Goal: Transaction & Acquisition: Purchase product/service

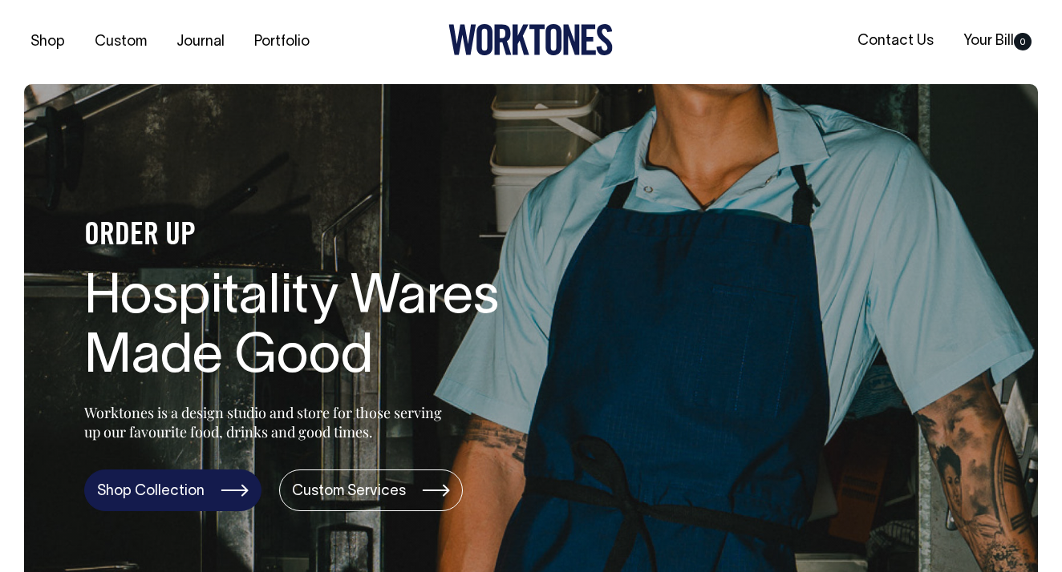
click at [140, 500] on link "Shop Collection" at bounding box center [172, 491] width 177 height 42
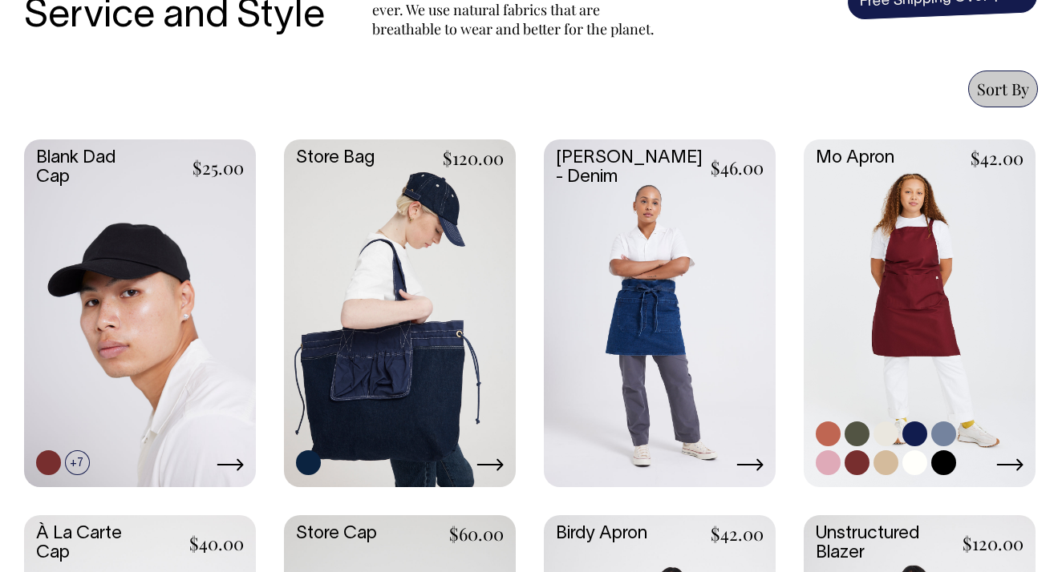
scroll to position [635, 0]
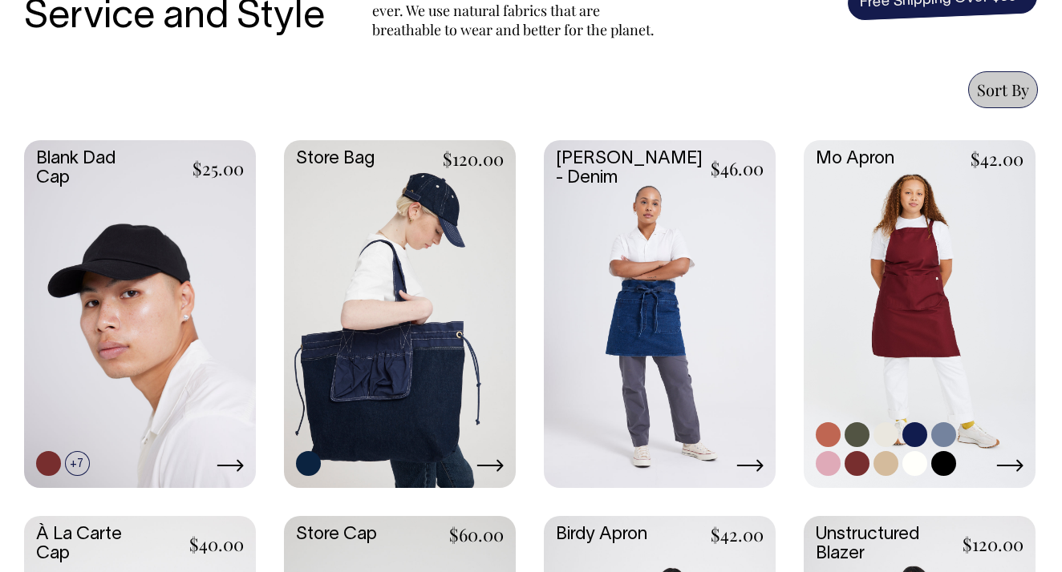
click at [932, 334] on link at bounding box center [919, 312] width 232 height 345
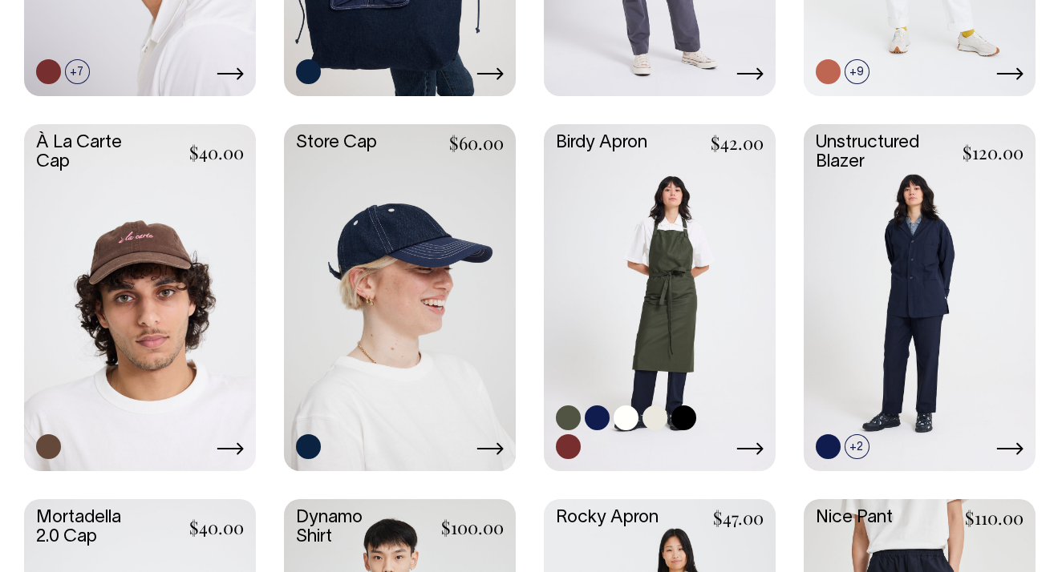
scroll to position [1026, 0]
click at [636, 258] on link at bounding box center [660, 297] width 232 height 345
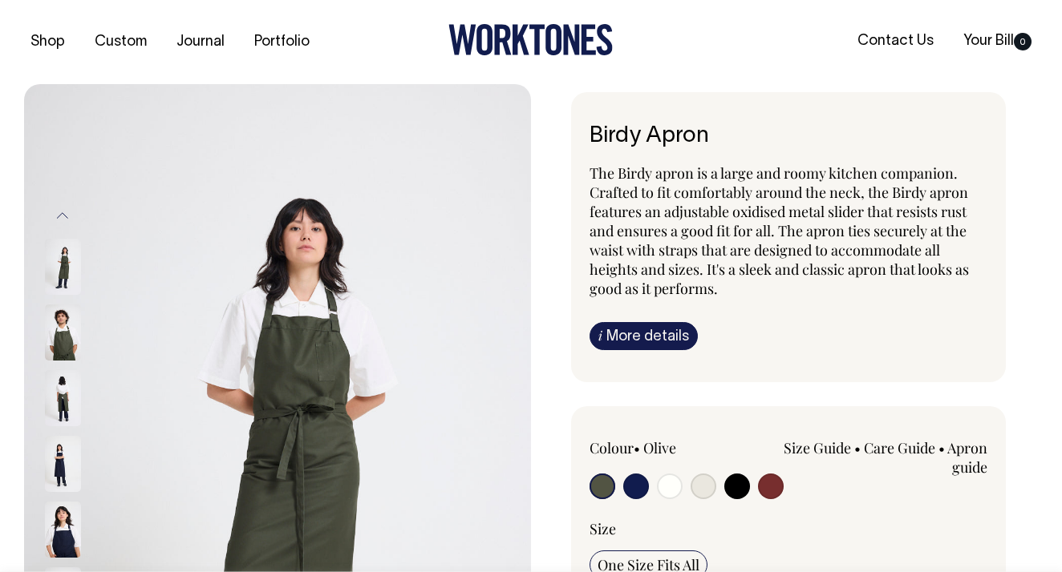
click at [640, 485] on input "radio" at bounding box center [636, 487] width 26 height 26
radio input "true"
select select "Dark Navy"
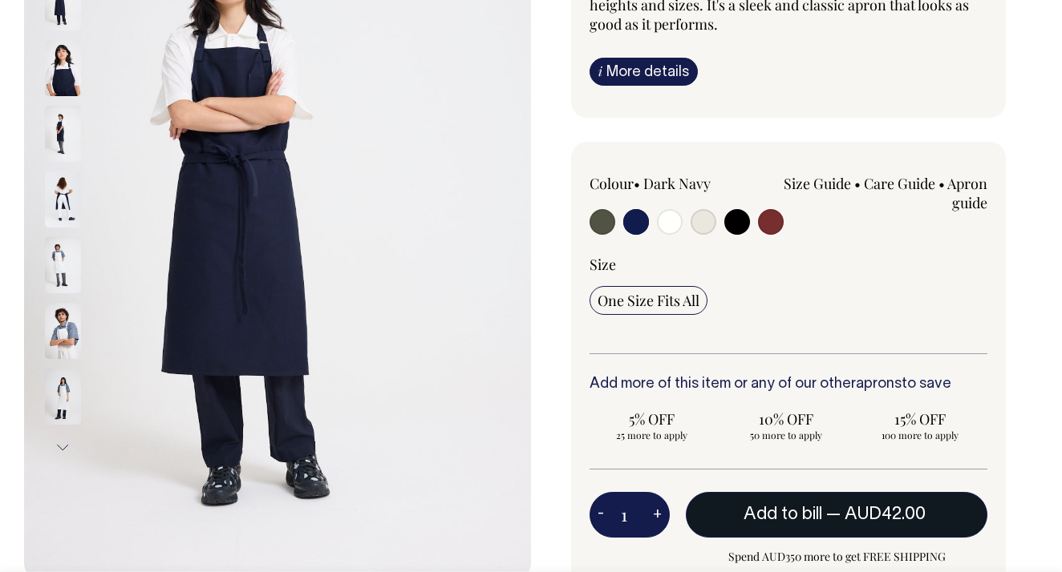
scroll to position [265, 0]
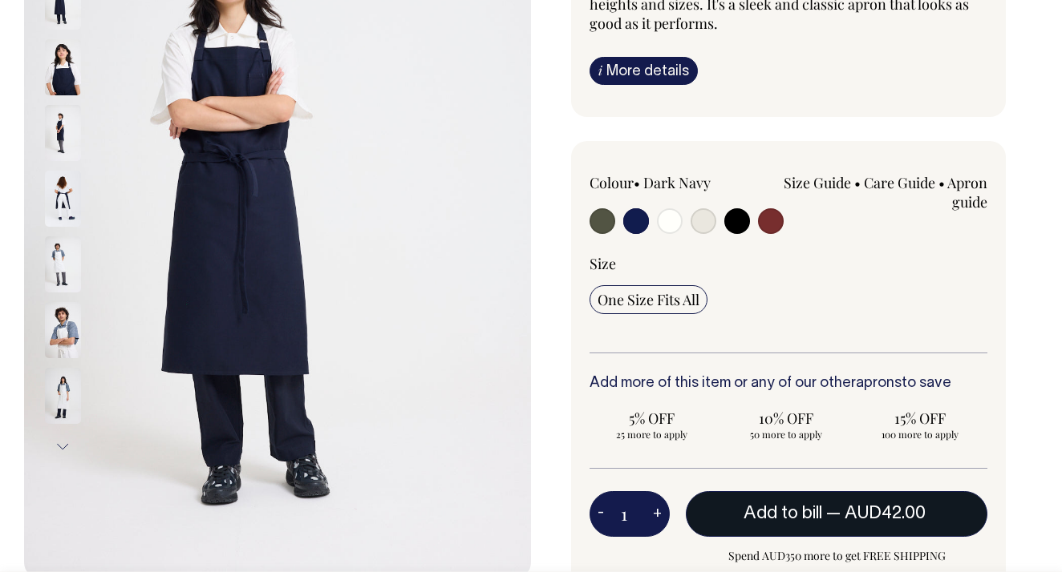
click at [756, 524] on button "Add to bill — AUD42.00" at bounding box center [836, 514] width 301 height 45
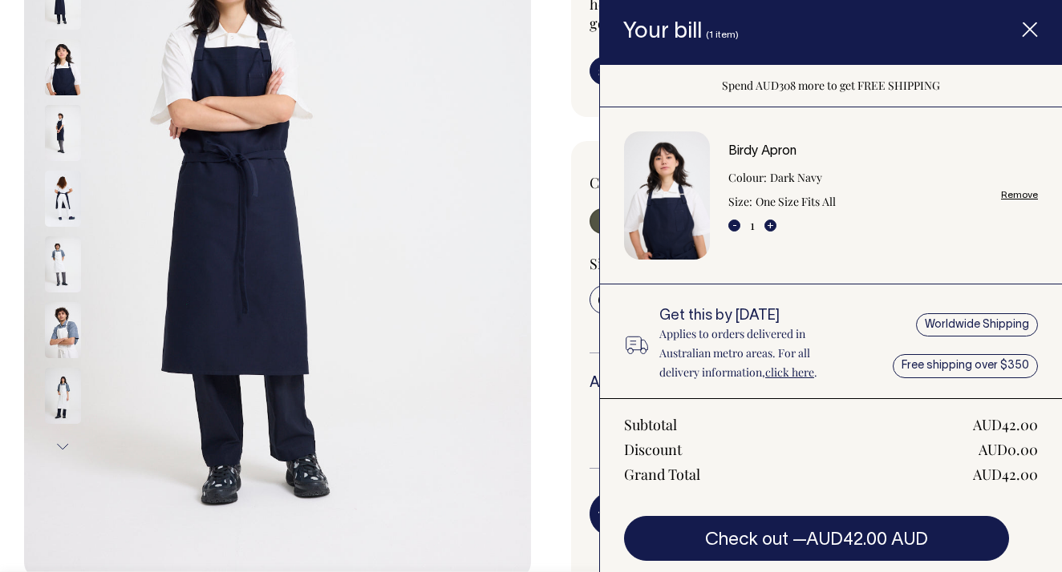
click at [1025, 26] on icon "Item added to your cart" at bounding box center [1030, 30] width 16 height 16
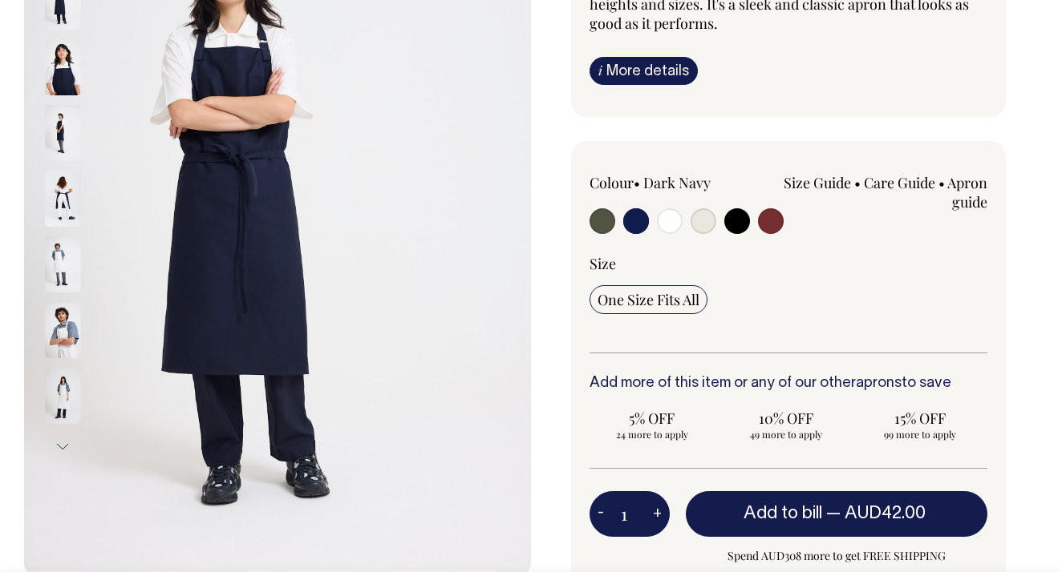
click at [609, 219] on input "radio" at bounding box center [602, 221] width 26 height 26
radio input "true"
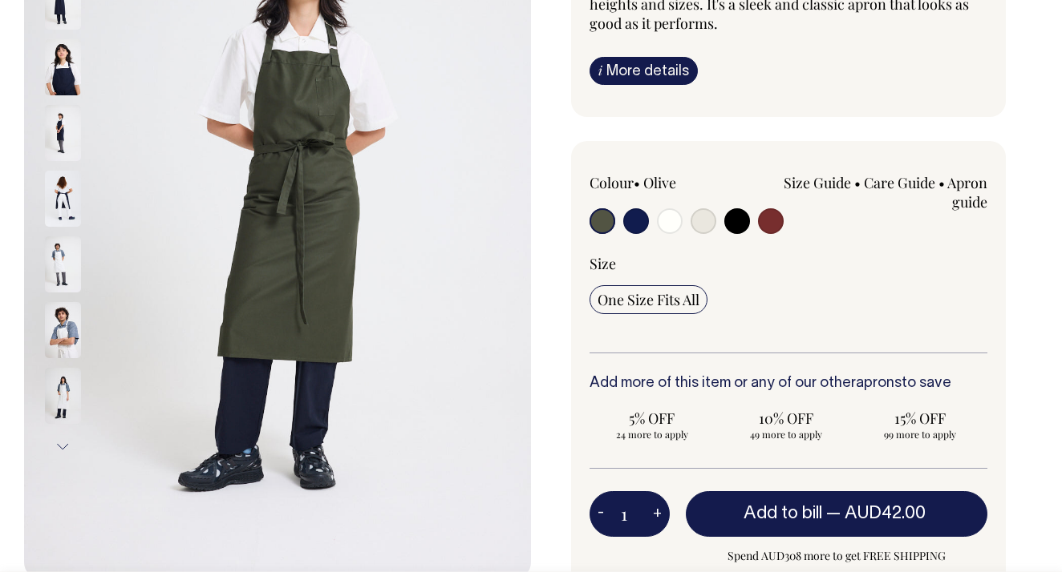
radio input "true"
select select "Olive"
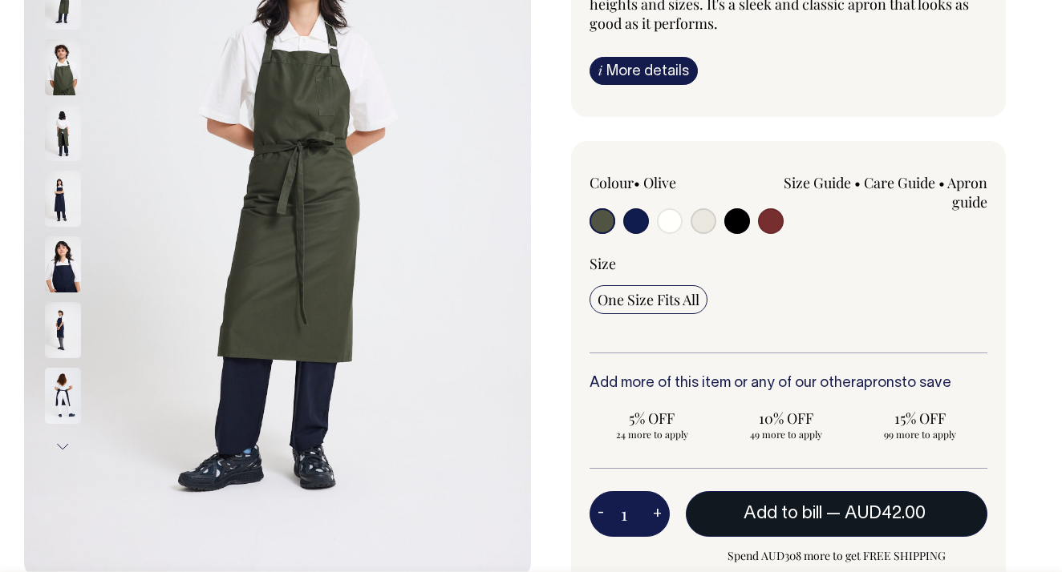
click at [790, 510] on span "Add to bill" at bounding box center [782, 514] width 79 height 16
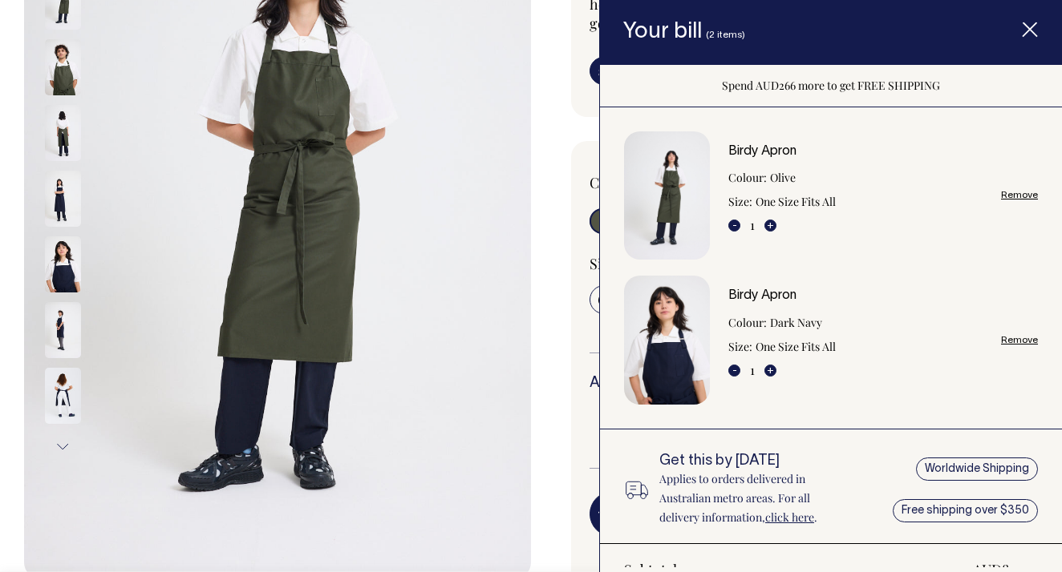
click at [576, 196] on div "Colour • Olive" at bounding box center [788, 429] width 435 height 577
click at [567, 196] on div "Birdy Apron The Birdy apron is a large and roomy kitchen companion. Crafted to …" at bounding box center [784, 337] width 507 height 1020
click at [1025, 33] on icon "Item added to your cart" at bounding box center [1030, 30] width 16 height 16
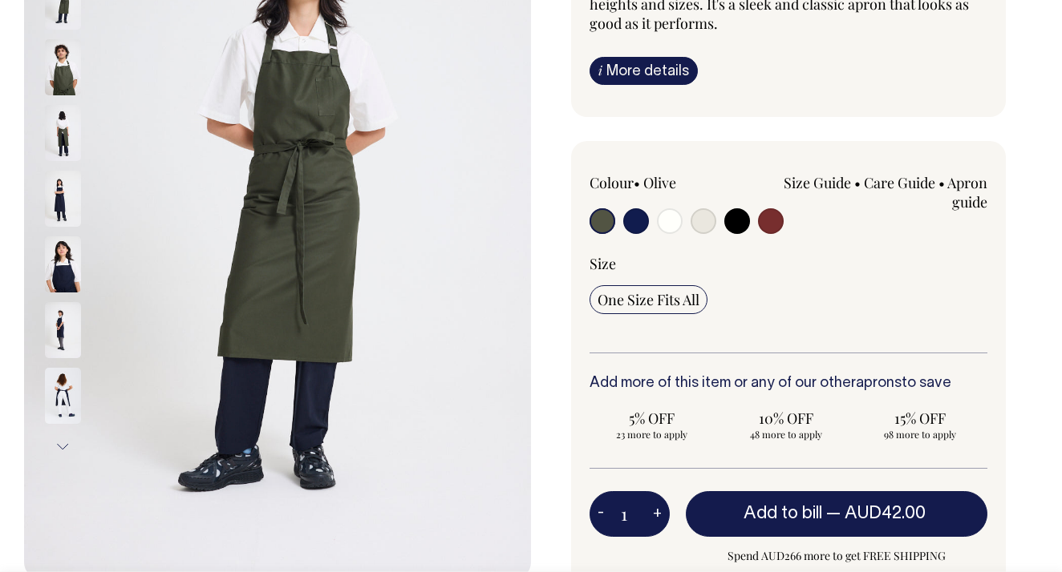
click at [768, 213] on input "radio" at bounding box center [771, 221] width 26 height 26
radio input "true"
select select "Burgundy"
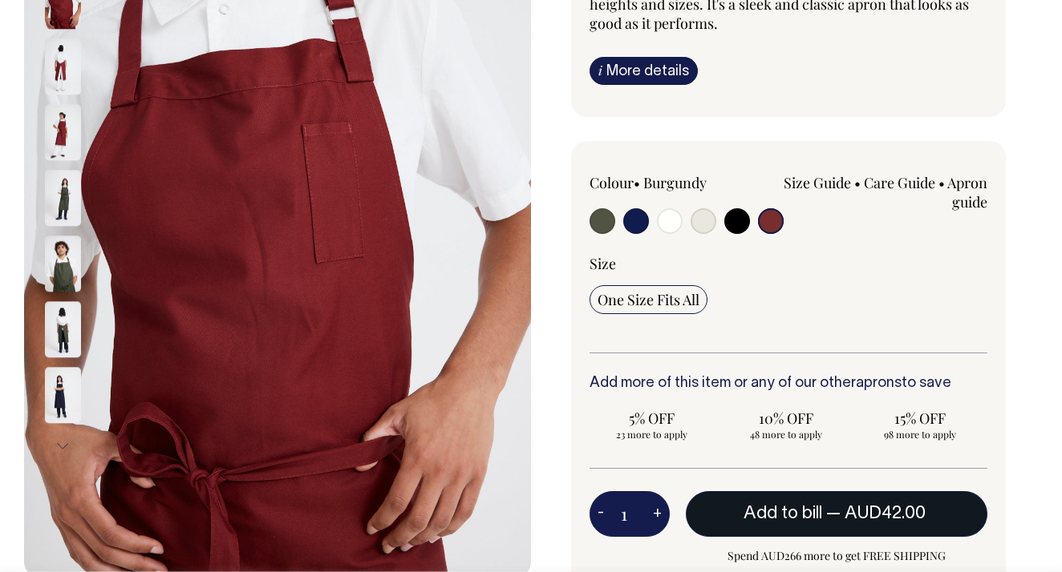
click at [773, 524] on button "Add to bill — AUD42.00" at bounding box center [836, 514] width 301 height 45
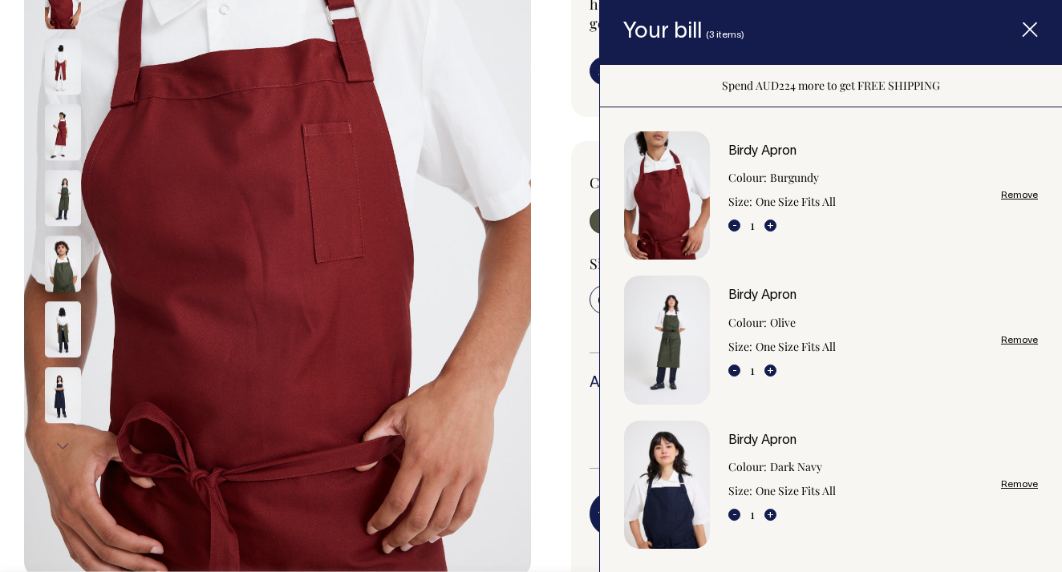
click at [560, 335] on div "Birdy Apron The Birdy apron is a large and roomy kitchen companion. Crafted to …" at bounding box center [784, 337] width 507 height 1020
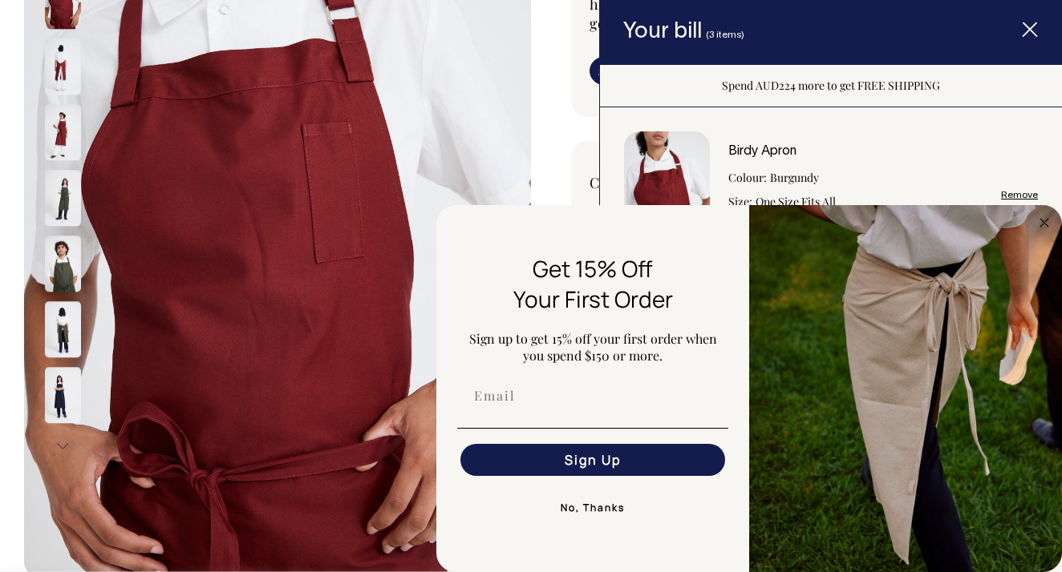
click at [1022, 30] on icon "Item added to your cart" at bounding box center [1030, 30] width 16 height 16
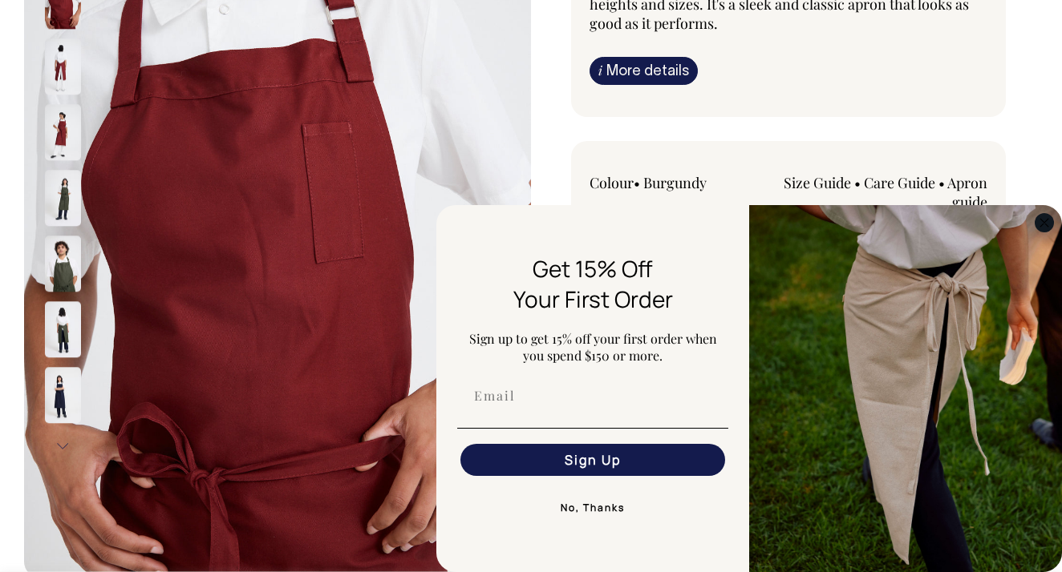
click at [1043, 225] on circle "Close dialog" at bounding box center [1044, 222] width 18 height 18
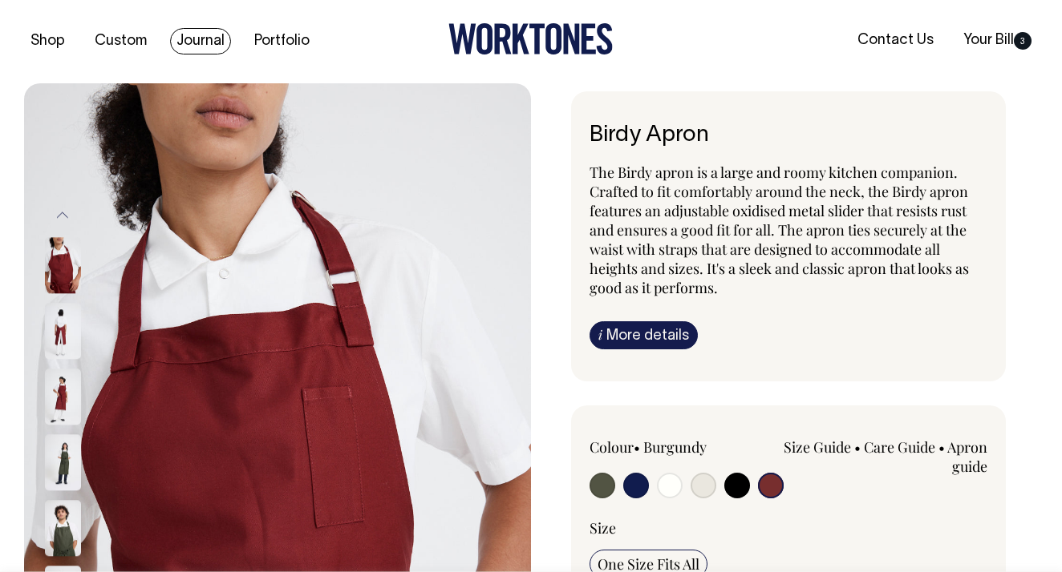
scroll to position [2, 0]
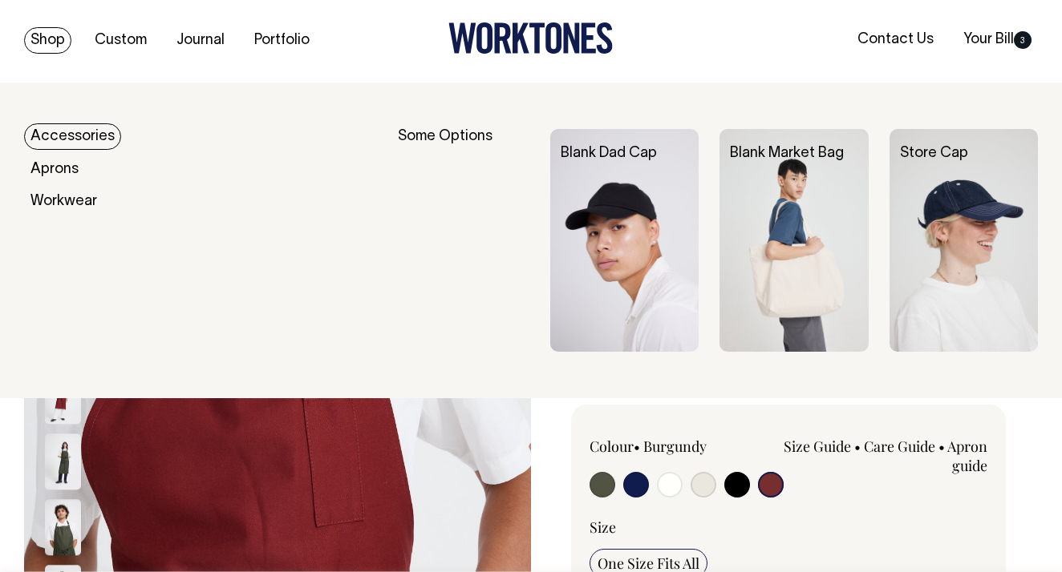
click at [55, 40] on link "Shop" at bounding box center [47, 40] width 47 height 26
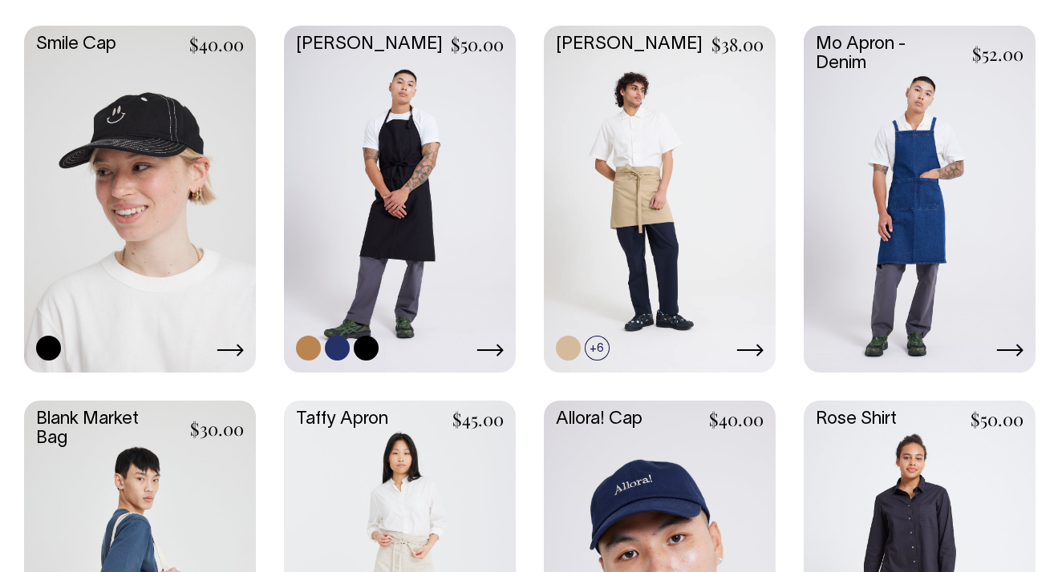
scroll to position [1876, 0]
click at [403, 202] on link at bounding box center [400, 198] width 232 height 345
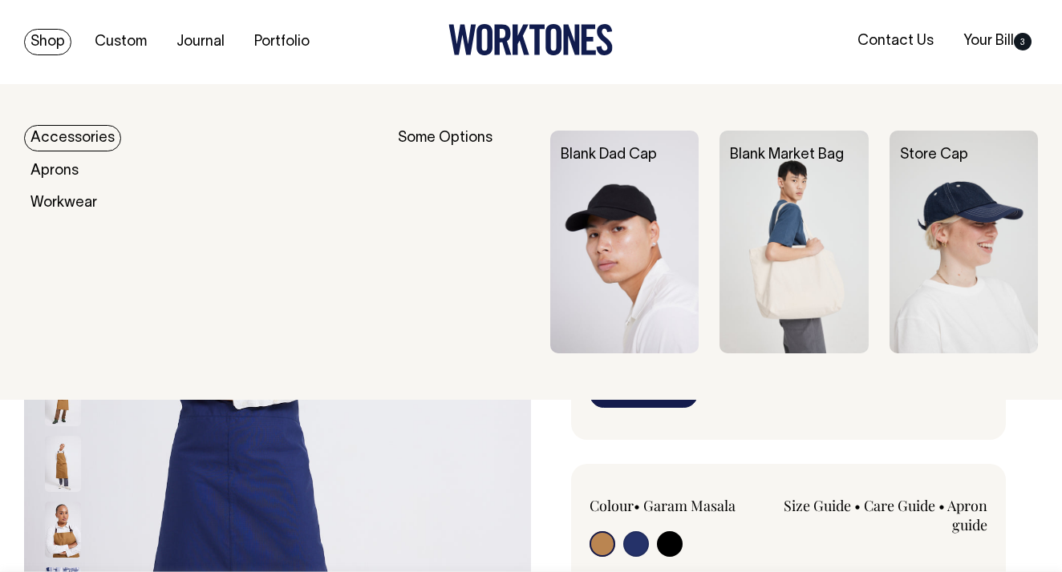
click at [42, 33] on link "Shop" at bounding box center [47, 42] width 47 height 26
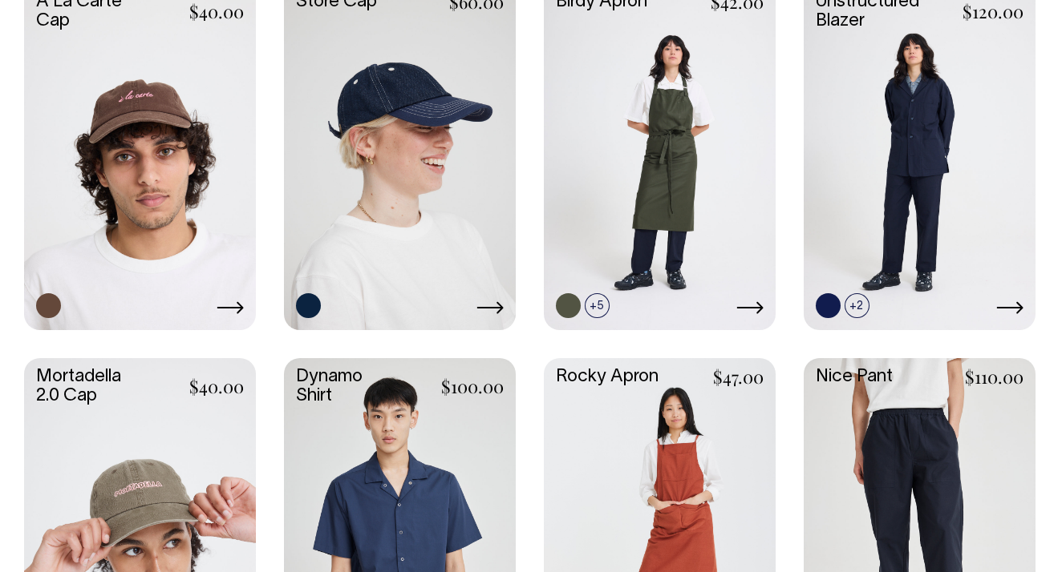
scroll to position [1167, 0]
click at [872, 447] on link at bounding box center [919, 531] width 232 height 345
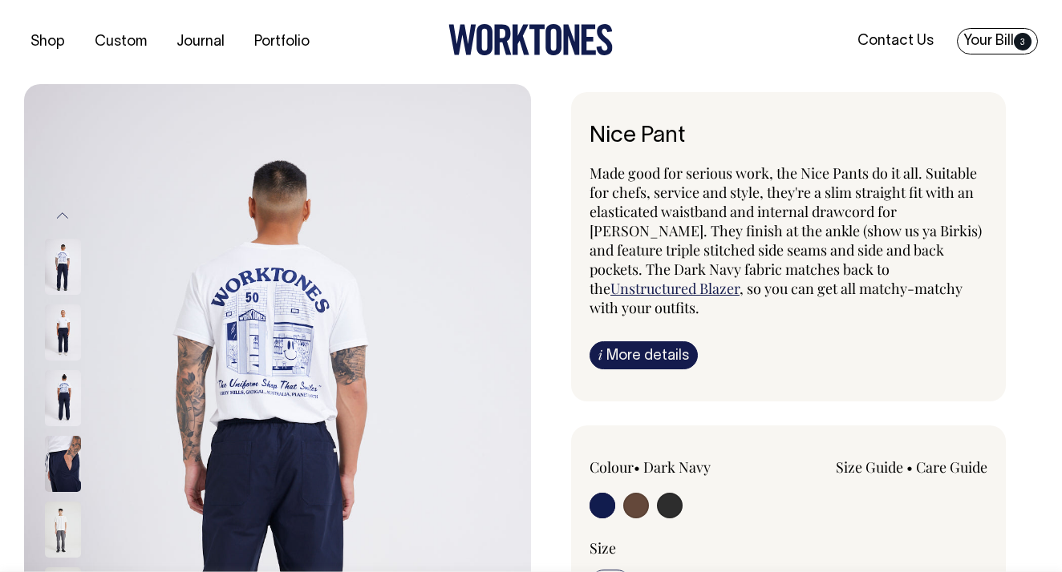
click at [1001, 45] on link "Your Bill 3" at bounding box center [997, 41] width 81 height 26
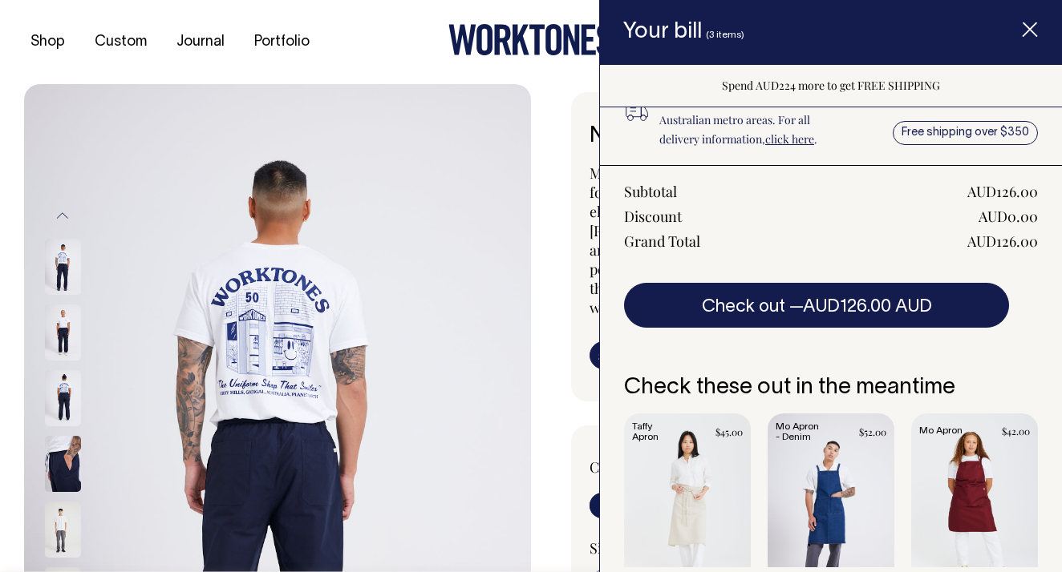
scroll to position [580, 0]
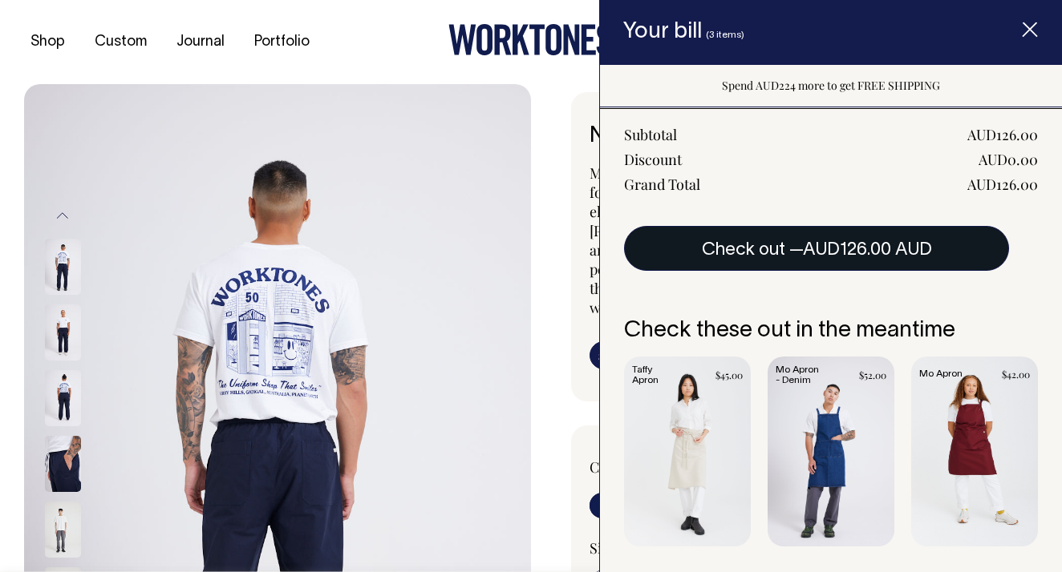
click at [697, 249] on button "Check out — AUD126.00 AUD" at bounding box center [816, 248] width 385 height 45
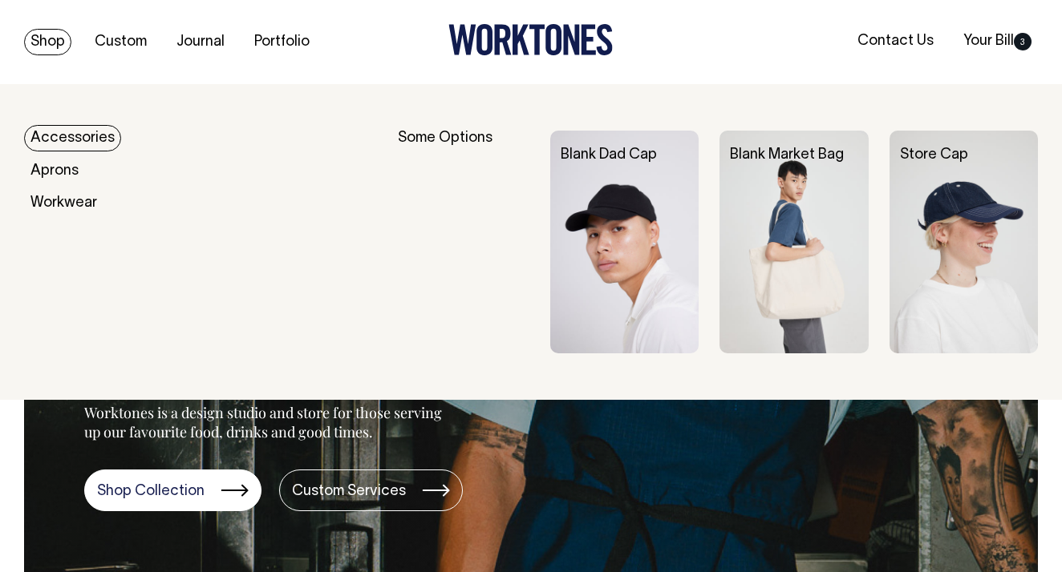
click at [38, 35] on link "Shop" at bounding box center [47, 42] width 47 height 26
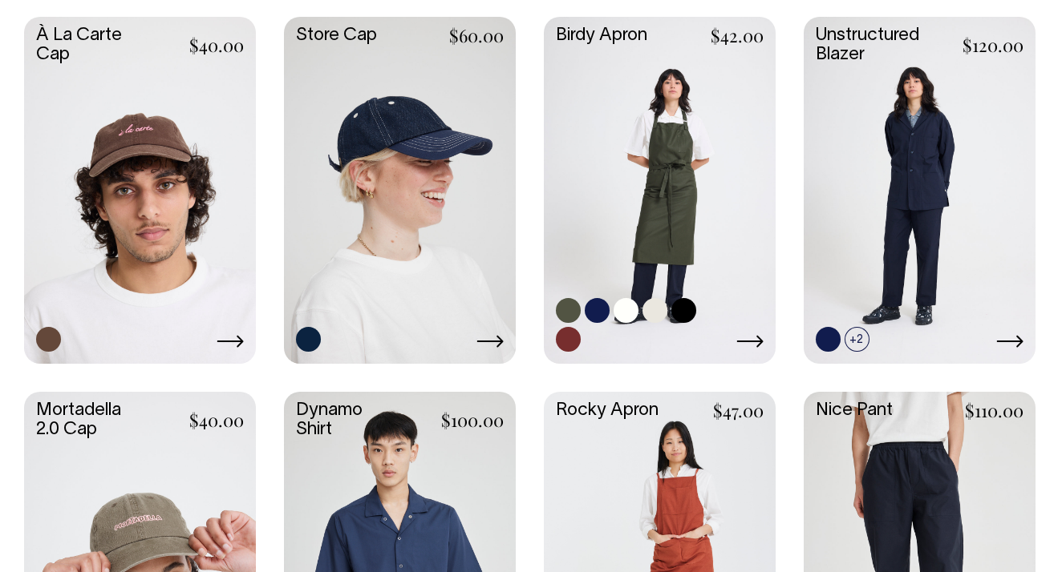
scroll to position [1132, 0]
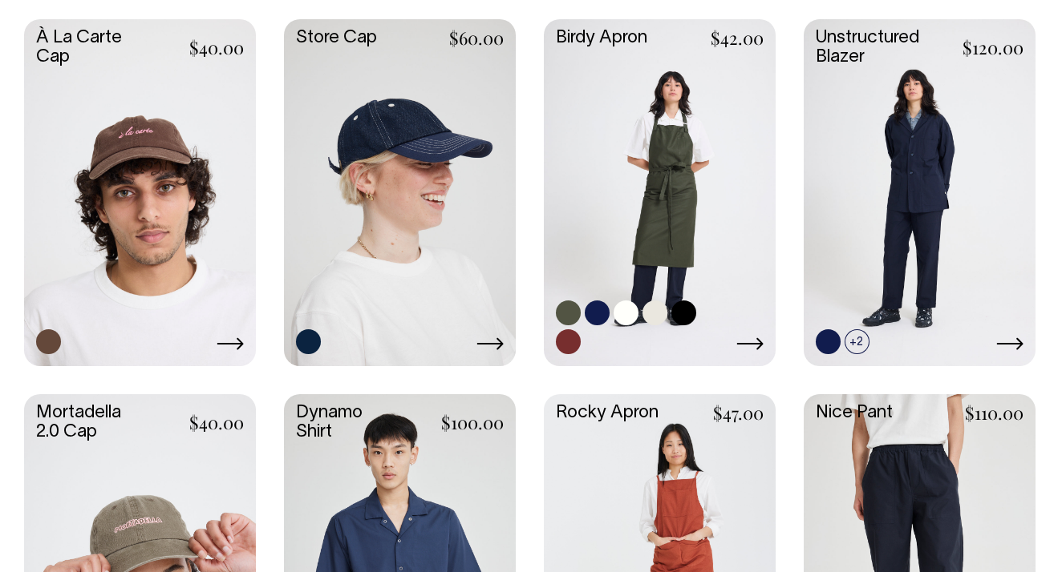
click at [666, 229] on link at bounding box center [660, 191] width 232 height 345
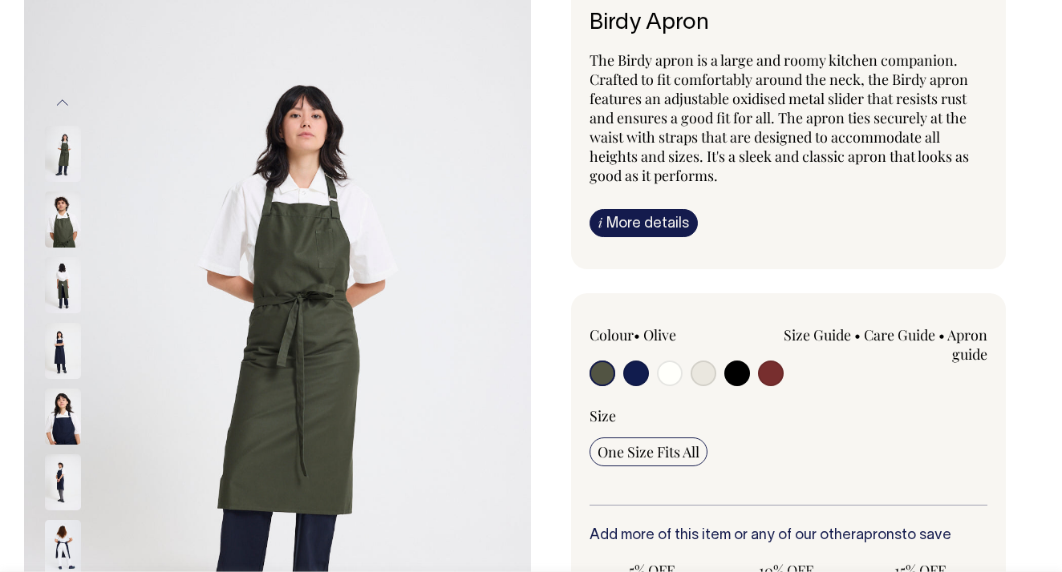
scroll to position [114, 0]
click at [637, 376] on input "radio" at bounding box center [636, 373] width 26 height 26
radio input "true"
select select "Dark Navy"
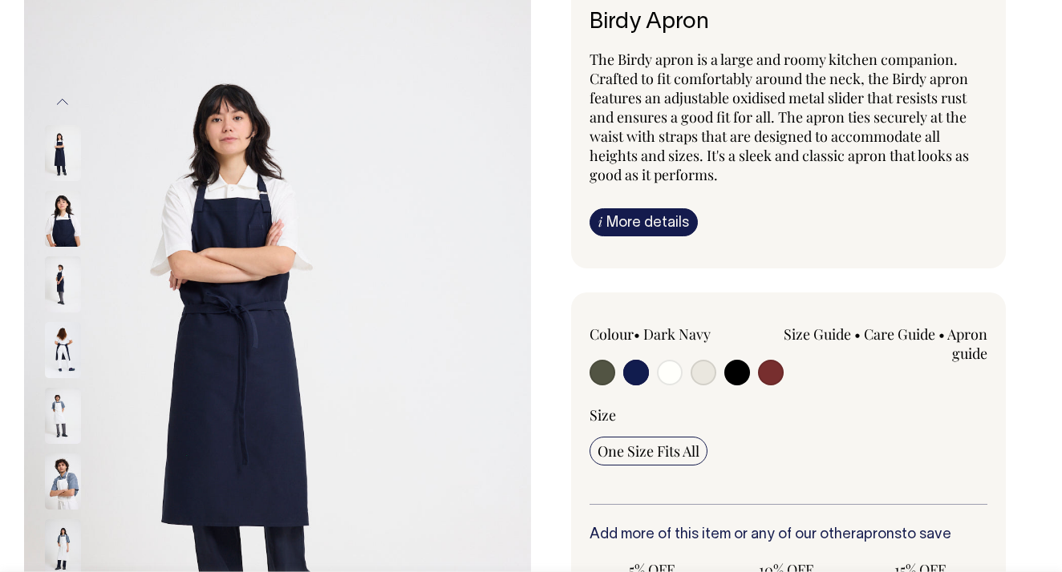
click at [671, 374] on input "radio" at bounding box center [670, 373] width 26 height 26
radio input "true"
select select "Off-White"
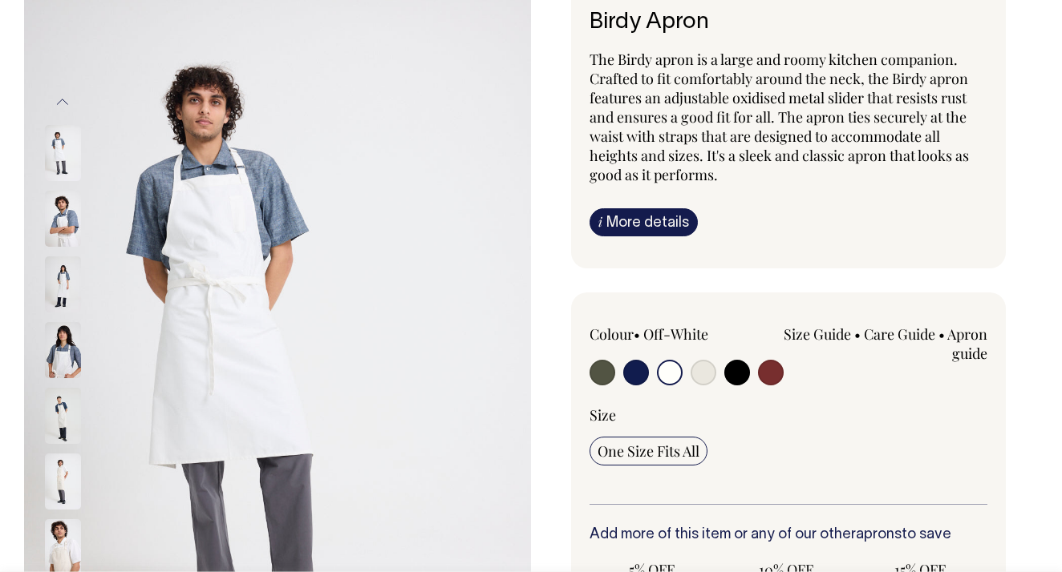
click at [698, 379] on input "radio" at bounding box center [703, 373] width 26 height 26
radio input "true"
select select "Natural"
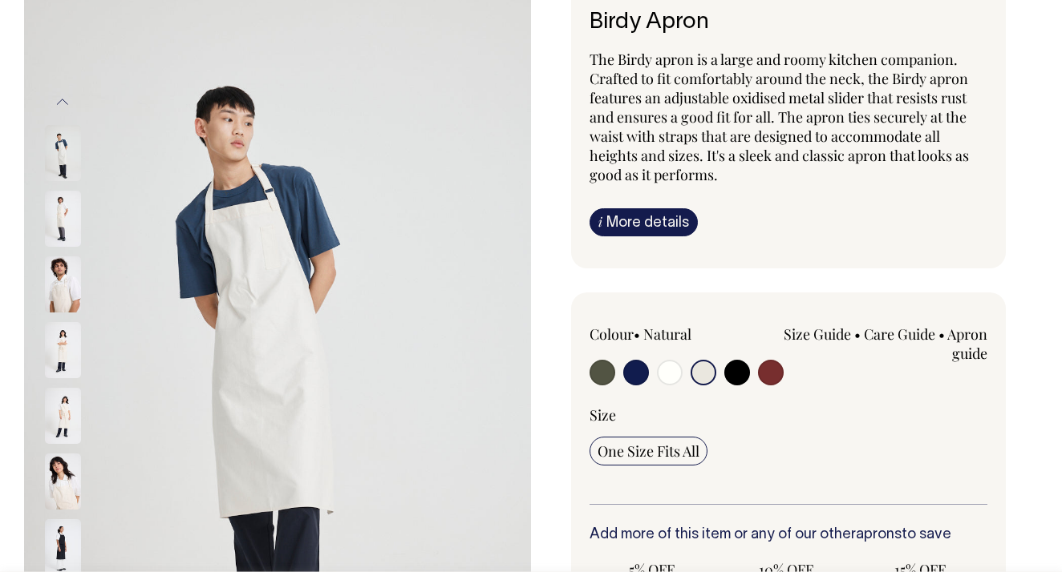
click at [734, 370] on input "radio" at bounding box center [737, 373] width 26 height 26
radio input "true"
select select "Black"
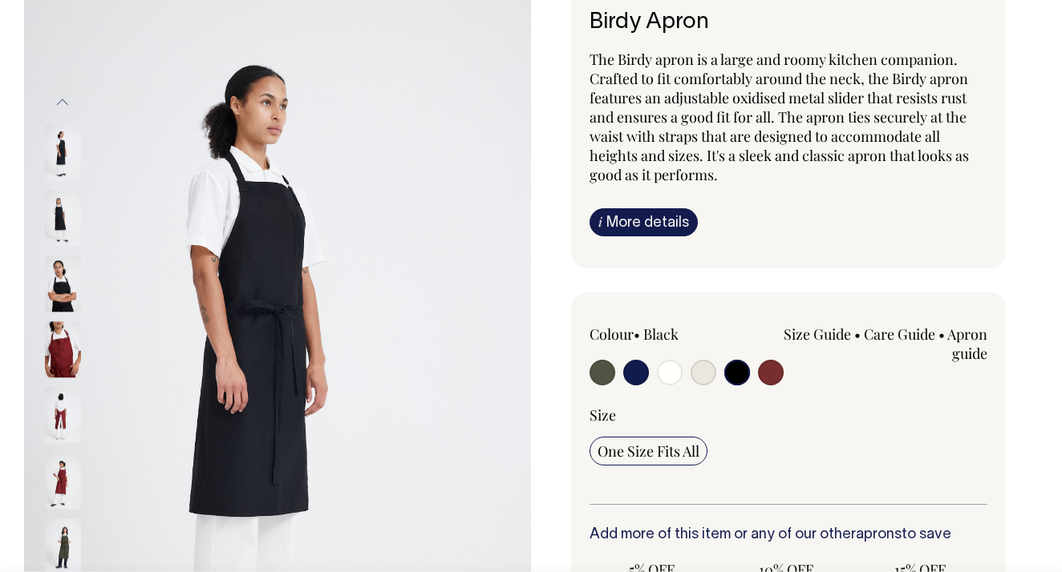
click at [779, 370] on input "radio" at bounding box center [771, 373] width 26 height 26
radio input "true"
select select "Burgundy"
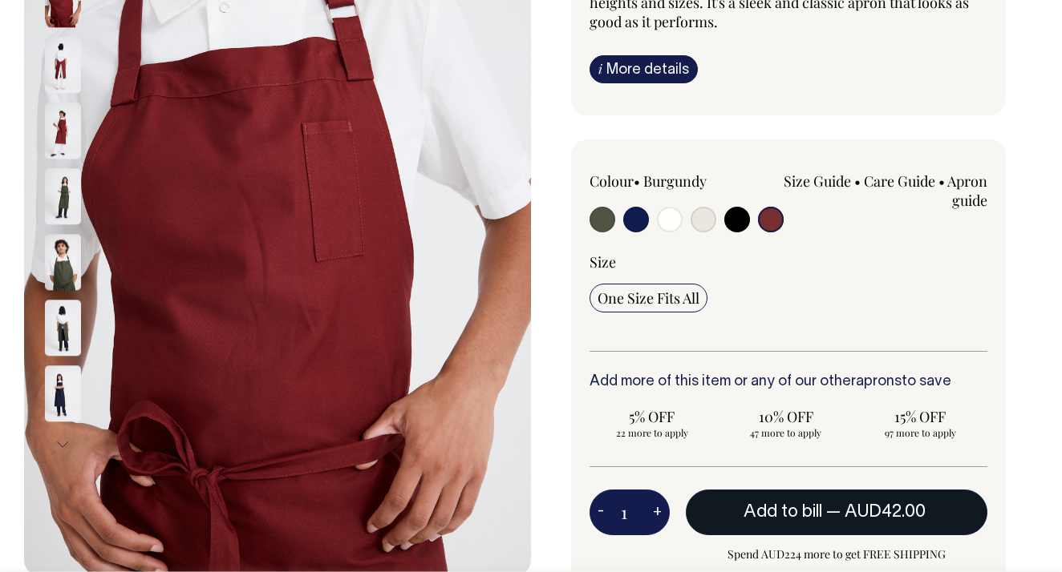
scroll to position [268, 0]
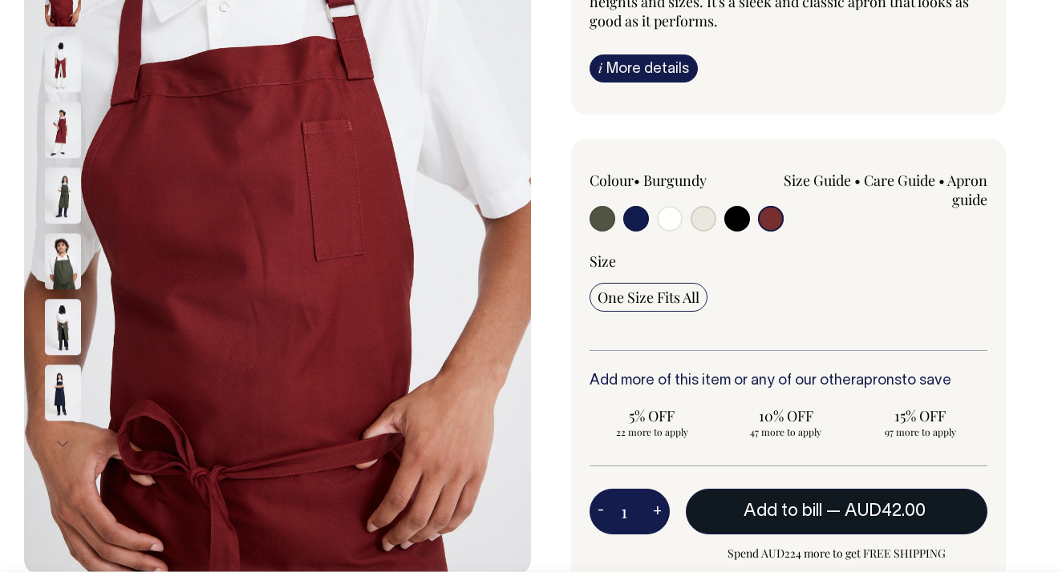
click at [735, 508] on button "Add to bill — AUD42.00" at bounding box center [836, 511] width 301 height 45
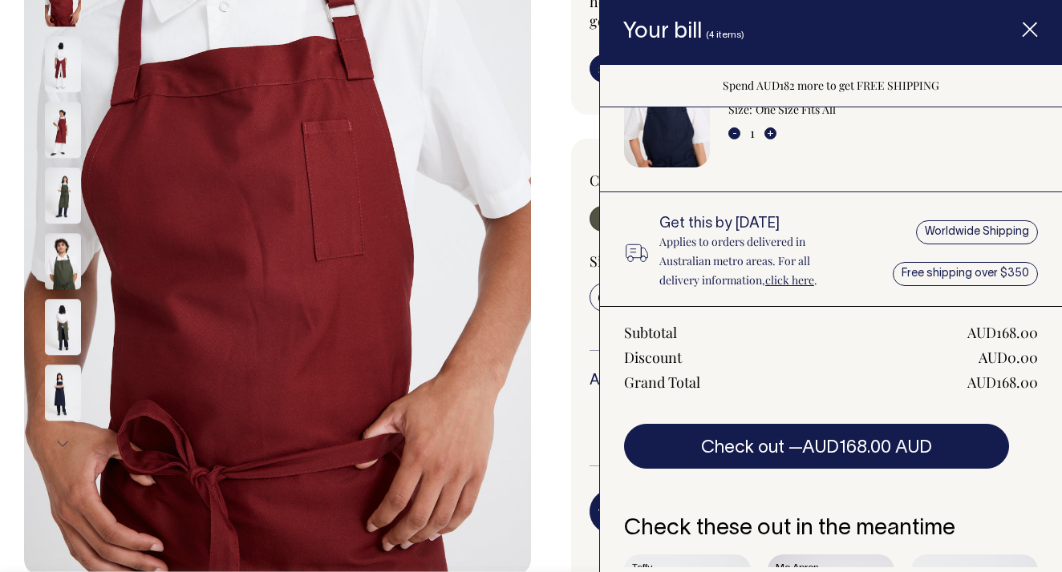
scroll to position [347, 0]
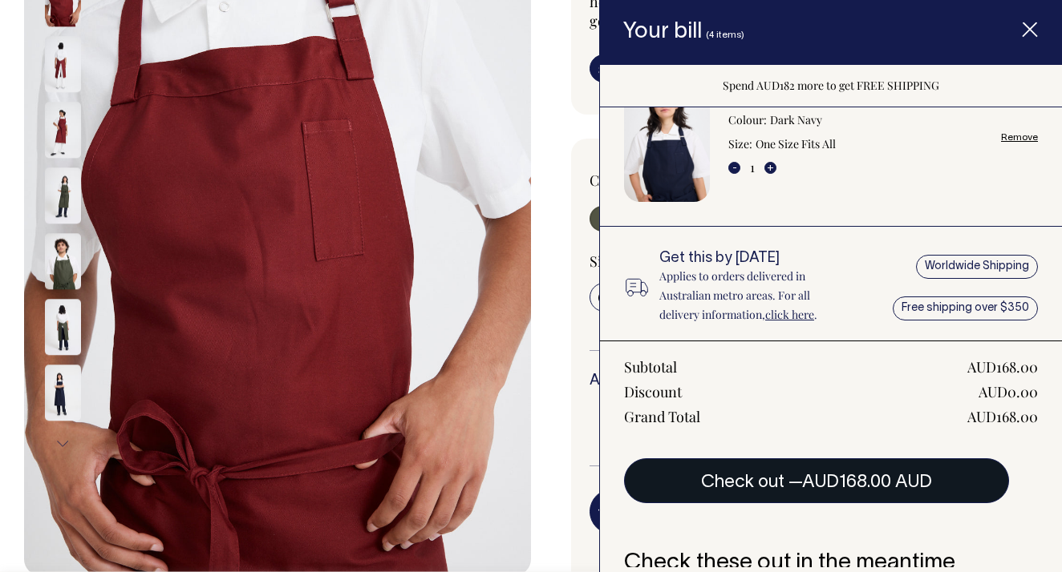
click at [783, 479] on button "Check out — AUD168.00 AUD" at bounding box center [816, 481] width 385 height 45
